Goal: Transaction & Acquisition: Purchase product/service

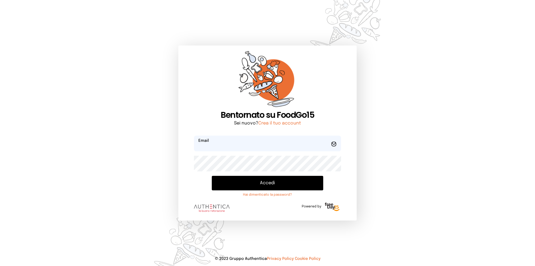
type input "**********"
click at [280, 188] on button "Accedi" at bounding box center [268, 183] width 112 height 15
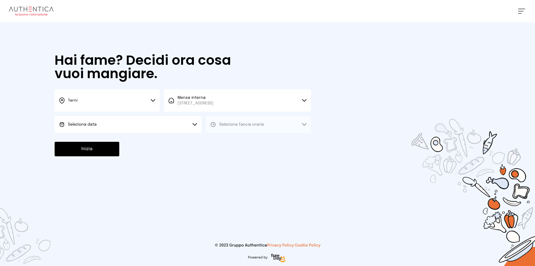
click at [125, 125] on button "Seleziona data" at bounding box center [128, 124] width 147 height 17
click at [125, 136] on li "[DATE], [DATE]" at bounding box center [128, 140] width 147 height 15
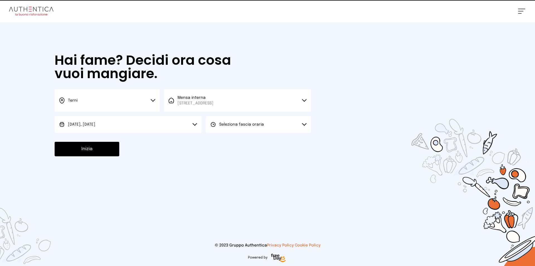
click at [229, 124] on span "Seleziona fascia oraria" at bounding box center [241, 124] width 45 height 4
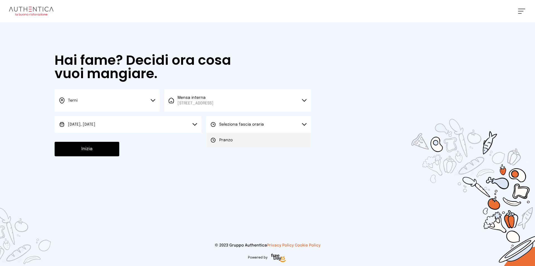
click at [236, 145] on li "Pranzo" at bounding box center [258, 140] width 105 height 15
click at [102, 146] on button "Inizia" at bounding box center [87, 149] width 65 height 15
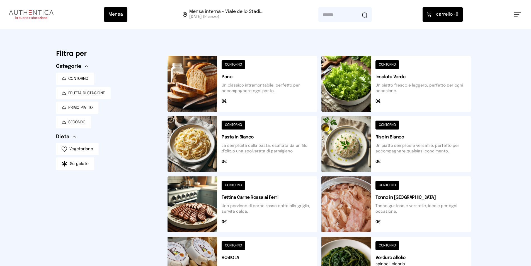
scroll to position [167, 0]
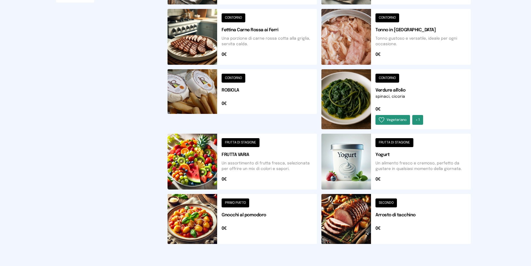
click at [385, 77] on button at bounding box center [396, 99] width 149 height 60
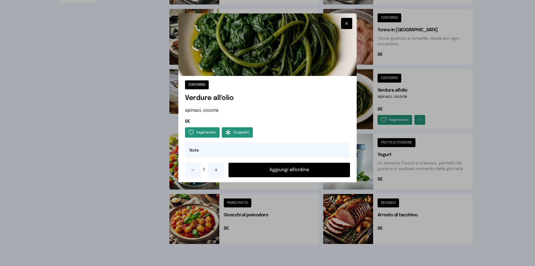
click at [265, 173] on button "Aggiungi all'ordine" at bounding box center [290, 170] width 122 height 15
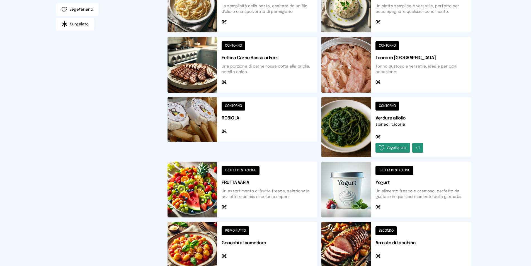
scroll to position [194, 0]
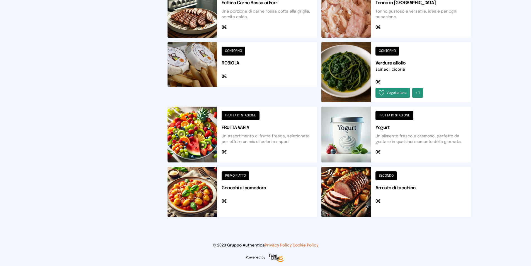
click at [391, 175] on button at bounding box center [396, 192] width 149 height 50
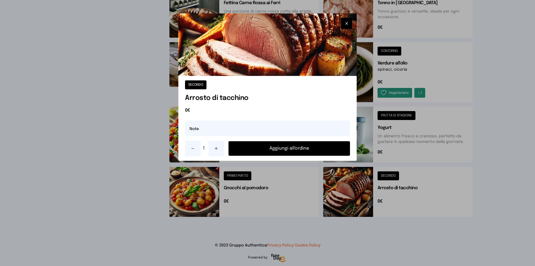
click at [284, 146] on button "Aggiungi all'ordine" at bounding box center [290, 148] width 122 height 15
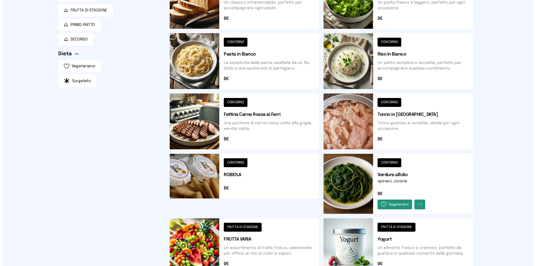
scroll to position [0, 0]
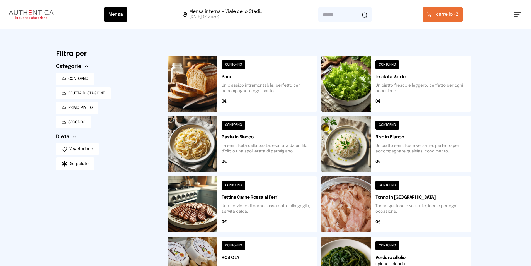
click at [460, 9] on button "carrello • 2" at bounding box center [443, 14] width 40 height 15
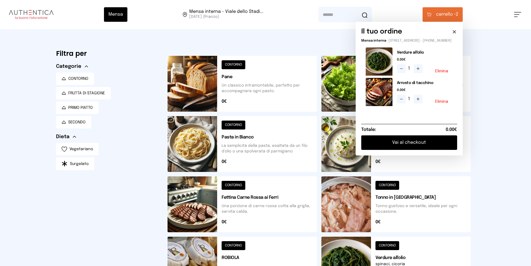
click at [414, 149] on button "Vai al checkout" at bounding box center [409, 142] width 96 height 15
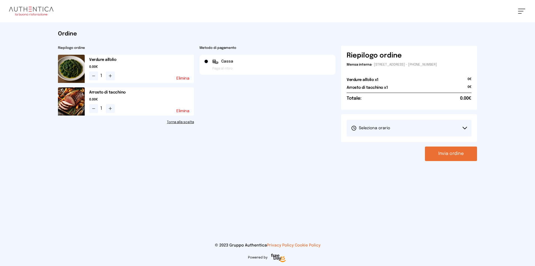
click at [415, 128] on button "Seleziona orario" at bounding box center [409, 128] width 125 height 17
click at [415, 138] on li "1° Turno (13:00 - 15:00)" at bounding box center [409, 143] width 125 height 15
click at [456, 154] on button "Invia ordine" at bounding box center [451, 153] width 52 height 15
